Goal: Navigation & Orientation: Find specific page/section

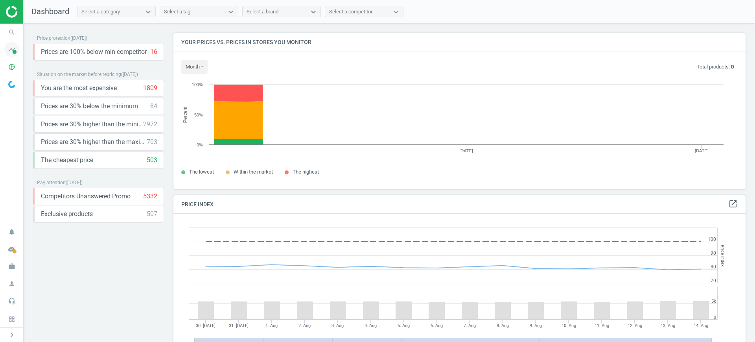
scroll to position [171, 580]
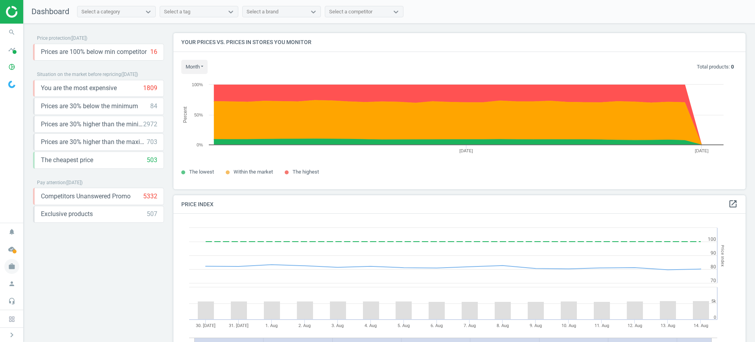
click at [13, 260] on icon "work" at bounding box center [11, 266] width 15 height 15
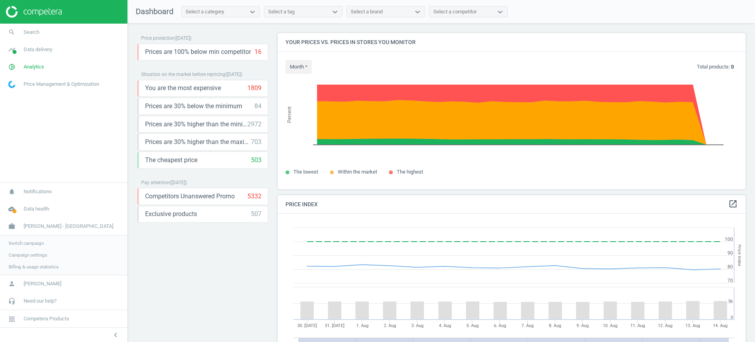
scroll to position [196, 476]
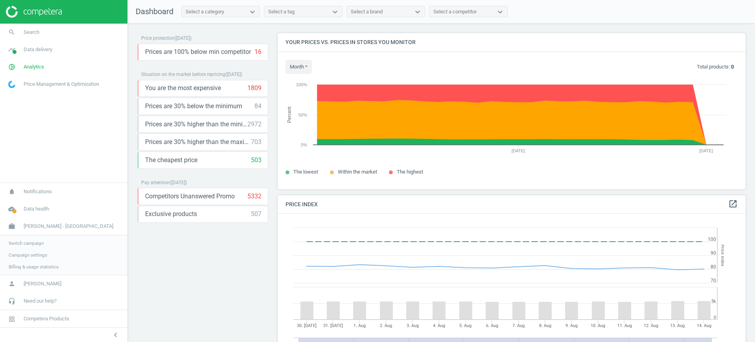
click at [18, 245] on span "Switch campaign" at bounding box center [26, 243] width 35 height 6
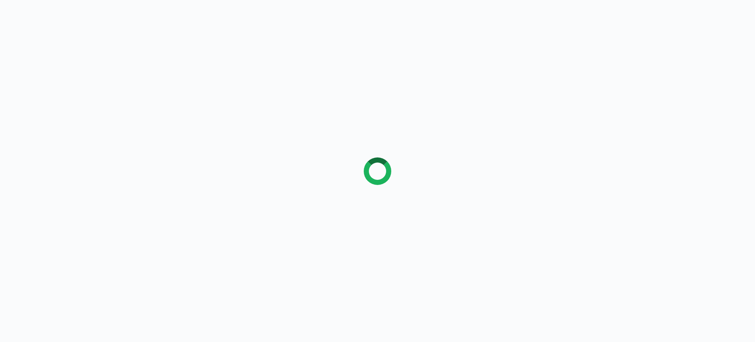
click at [378, 166] on div at bounding box center [378, 171] width 28 height 28
click at [511, 147] on div at bounding box center [377, 171] width 755 height 342
click at [50, 85] on div at bounding box center [377, 171] width 755 height 342
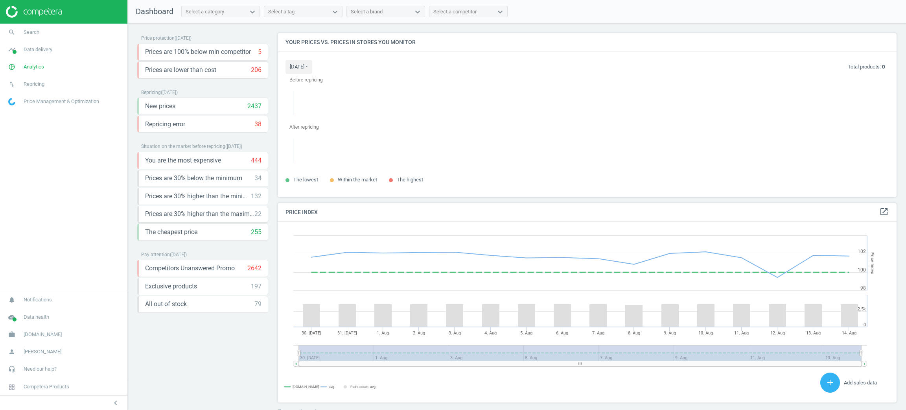
scroll to position [4, 4]
click at [24, 65] on span "Analytics" at bounding box center [34, 66] width 20 height 7
click at [31, 96] on link "Products" at bounding box center [63, 96] width 127 height 12
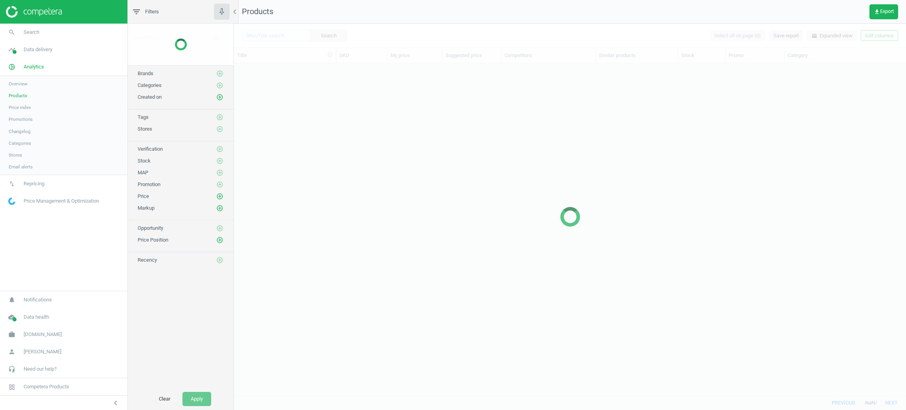
scroll to position [322, 663]
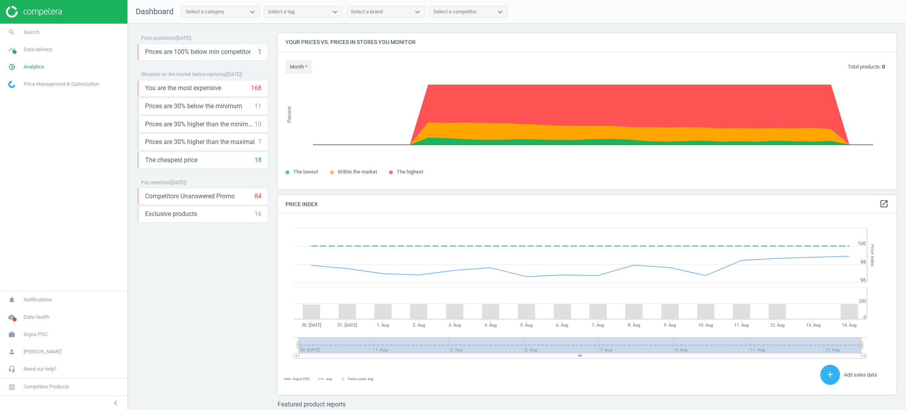
scroll to position [199, 629]
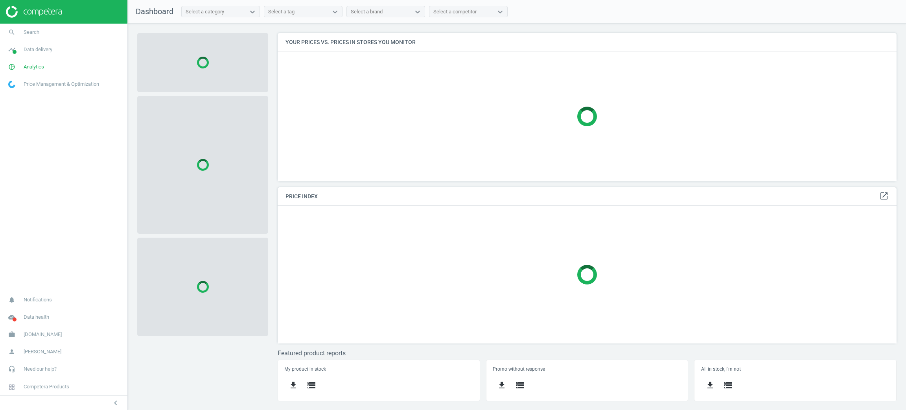
scroll to position [166, 638]
click at [28, 67] on span "Analytics" at bounding box center [34, 66] width 20 height 7
click at [27, 95] on link "Products" at bounding box center [63, 96] width 127 height 12
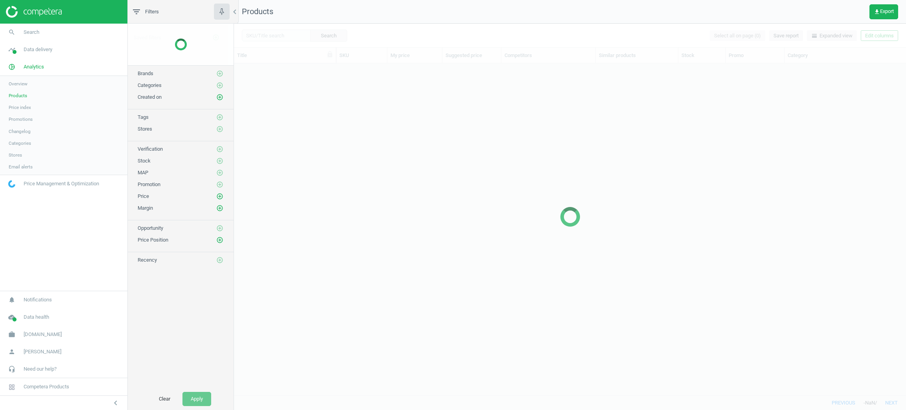
scroll to position [322, 663]
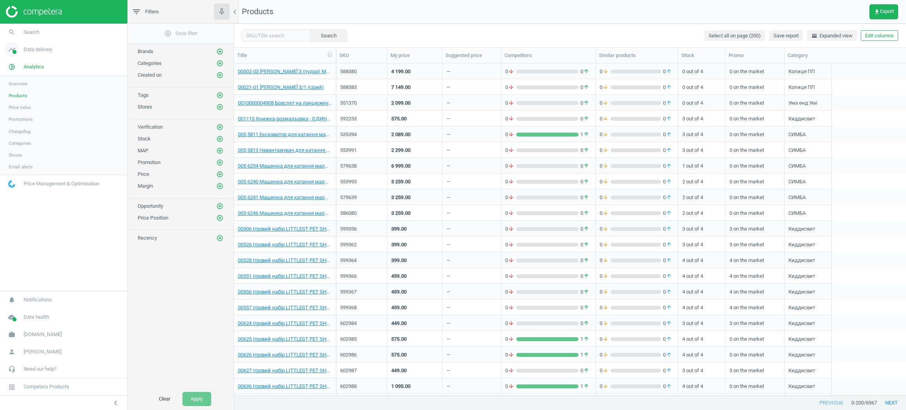
click at [32, 55] on link "timeline Data delivery" at bounding box center [63, 49] width 127 height 17
click at [21, 111] on link "Stores" at bounding box center [63, 114] width 127 height 12
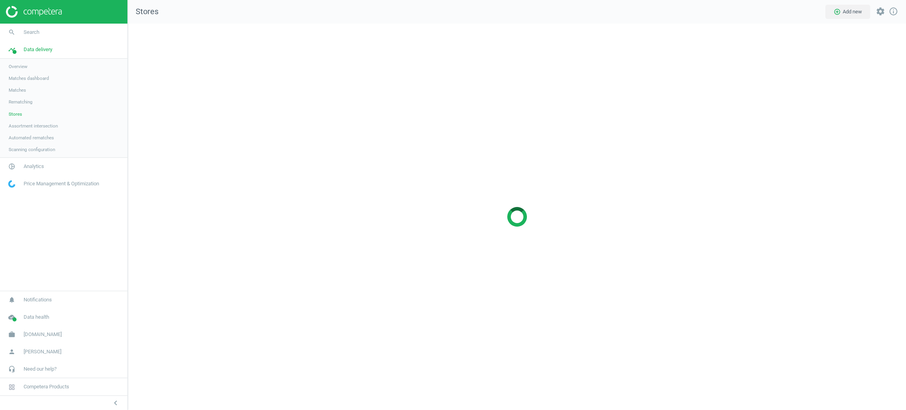
scroll to position [405, 797]
